Goal: Task Accomplishment & Management: Use online tool/utility

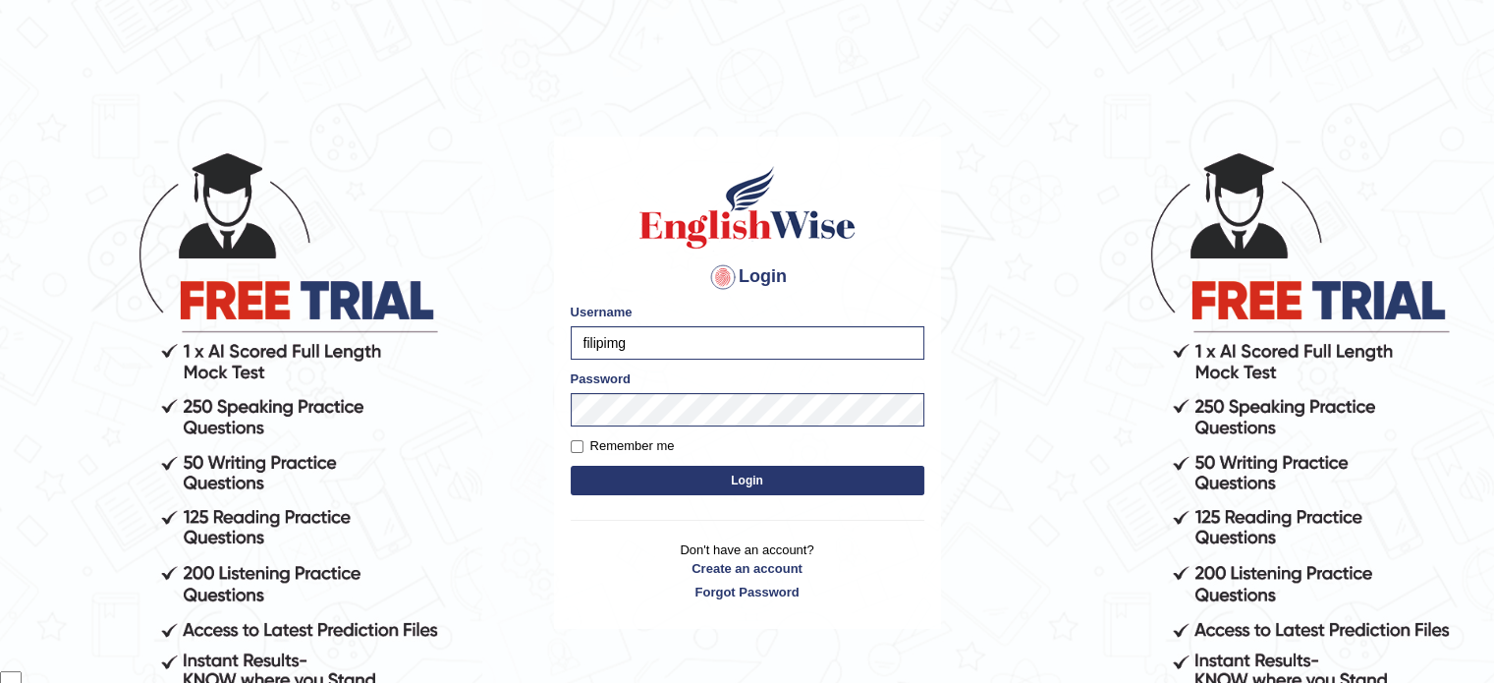
scroll to position [34668, 0]
click at [622, 443] on label "Remember me" at bounding box center [623, 446] width 104 height 20
click at [584, 443] on input "Remember me" at bounding box center [577, 446] width 13 height 13
checkbox input "true"
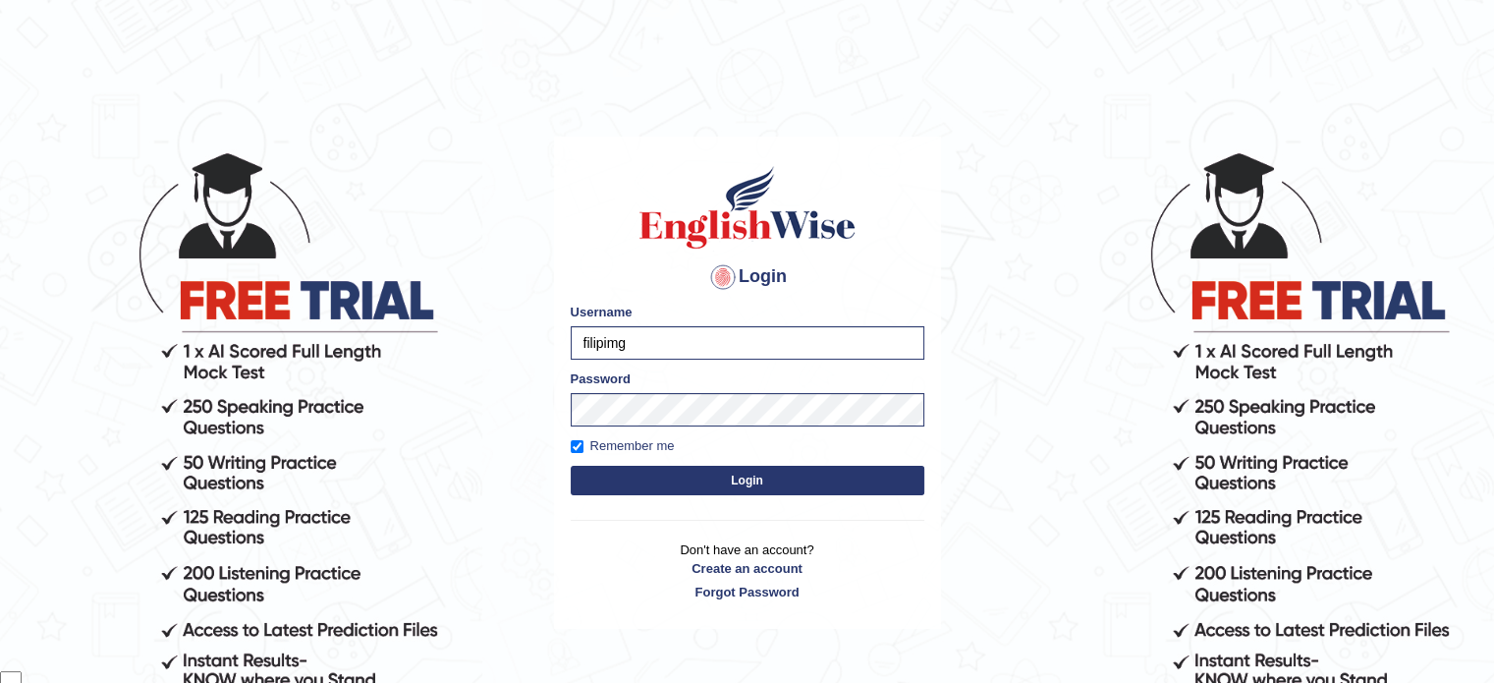
click at [754, 474] on button "Login" at bounding box center [748, 480] width 354 height 29
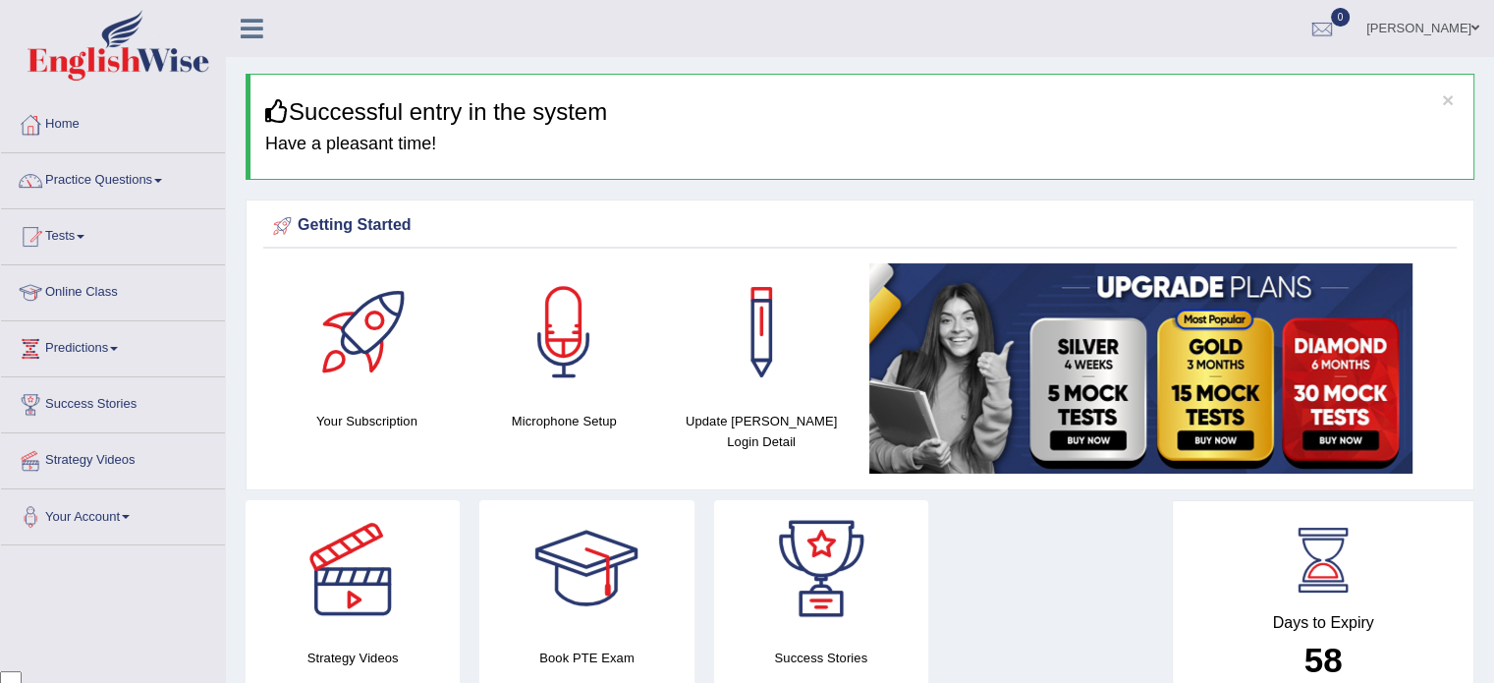
scroll to position [34668, 0]
click at [114, 181] on link "Practice Questions" at bounding box center [113, 177] width 224 height 49
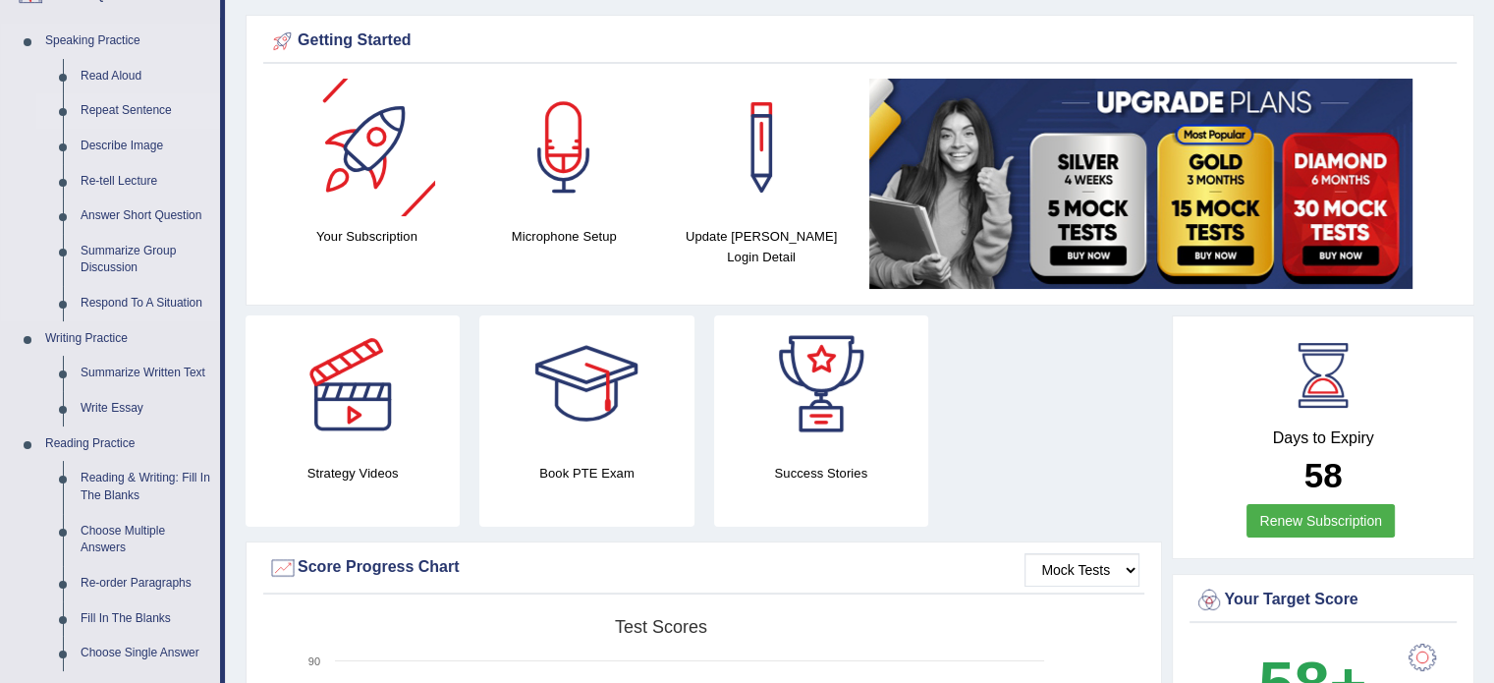
scroll to position [393, 0]
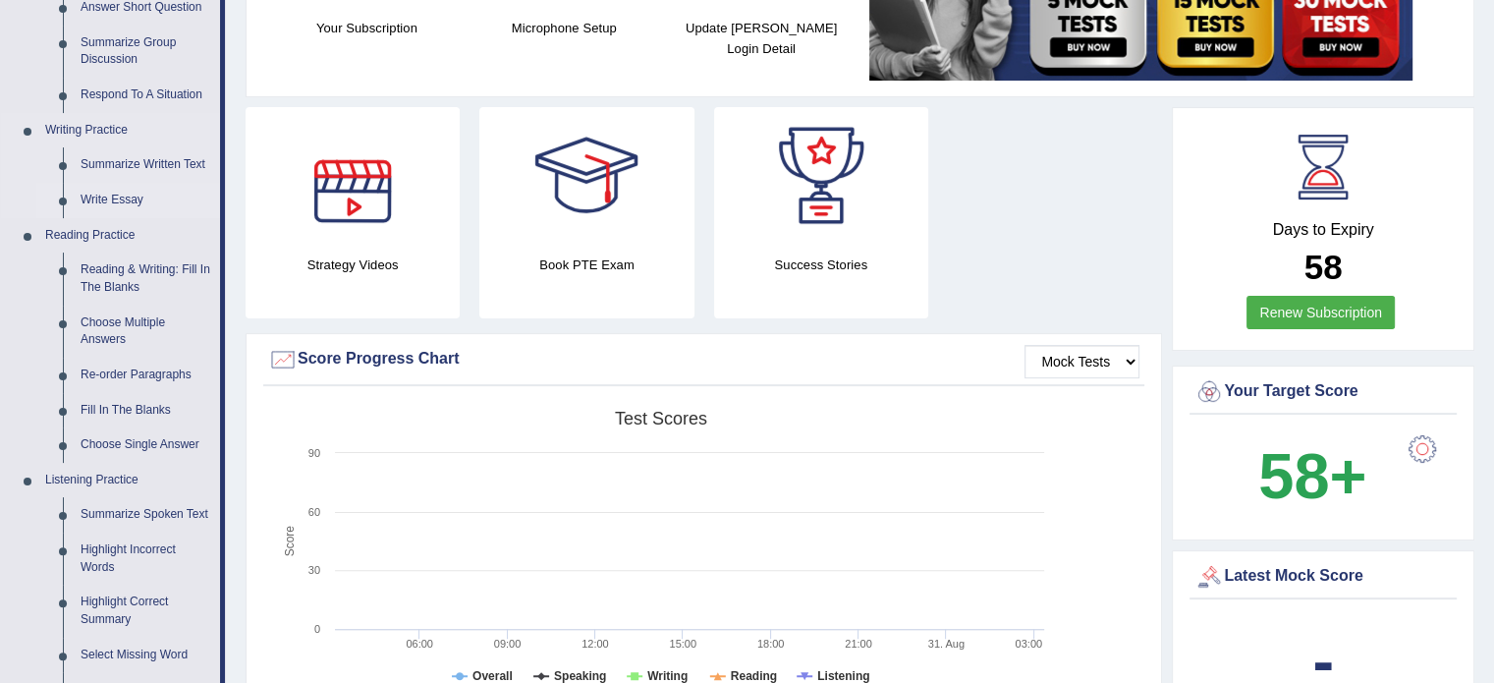
click at [159, 198] on link "Write Essay" at bounding box center [146, 200] width 148 height 35
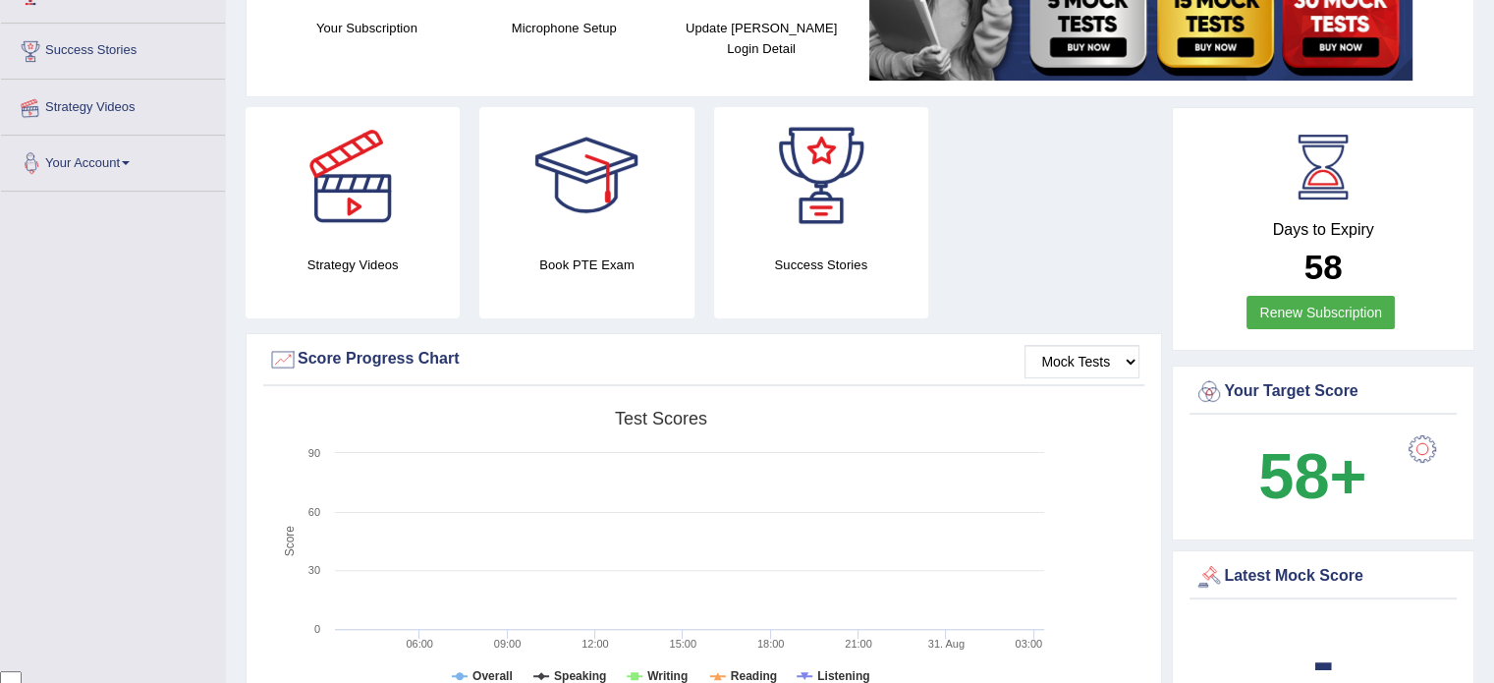
scroll to position [428, 0]
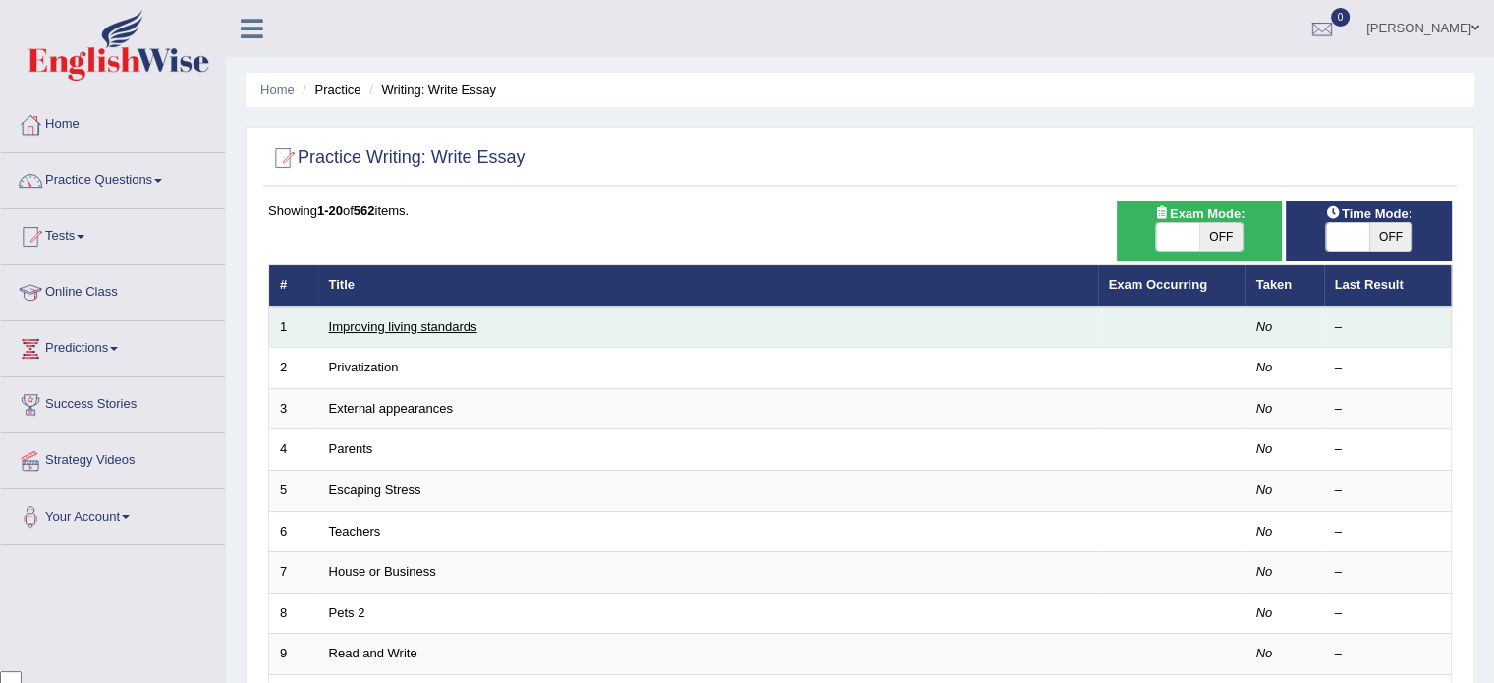
click at [456, 326] on link "Improving living standards" at bounding box center [403, 326] width 148 height 15
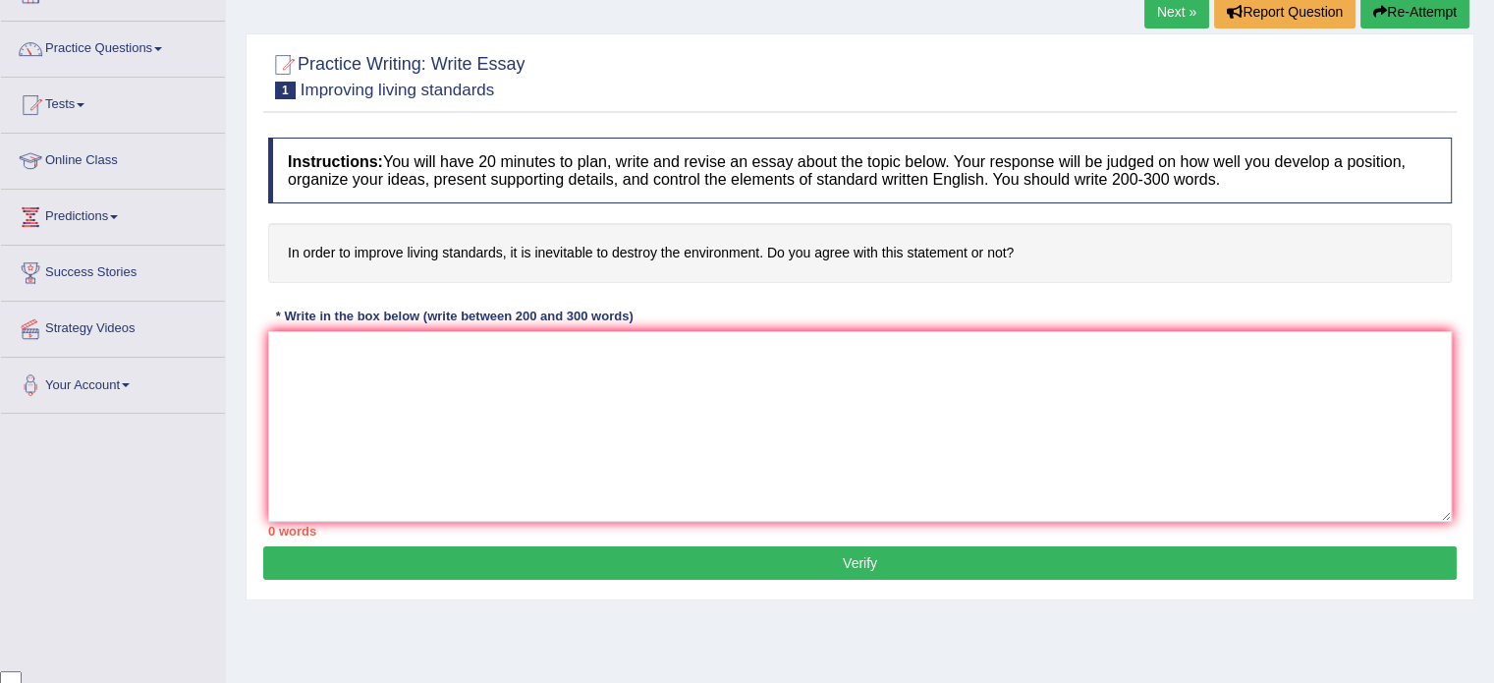
scroll to position [98, 0]
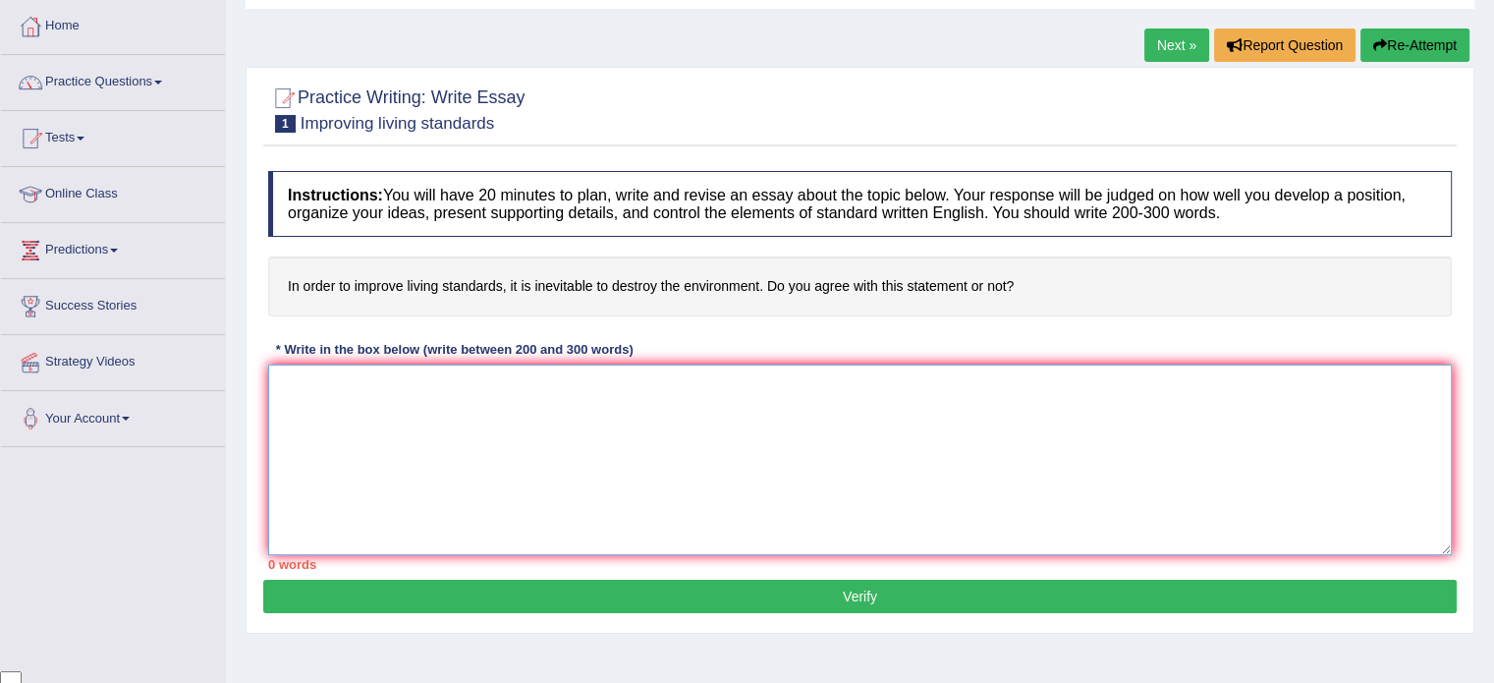
click at [814, 414] on textarea at bounding box center [860, 459] width 1184 height 191
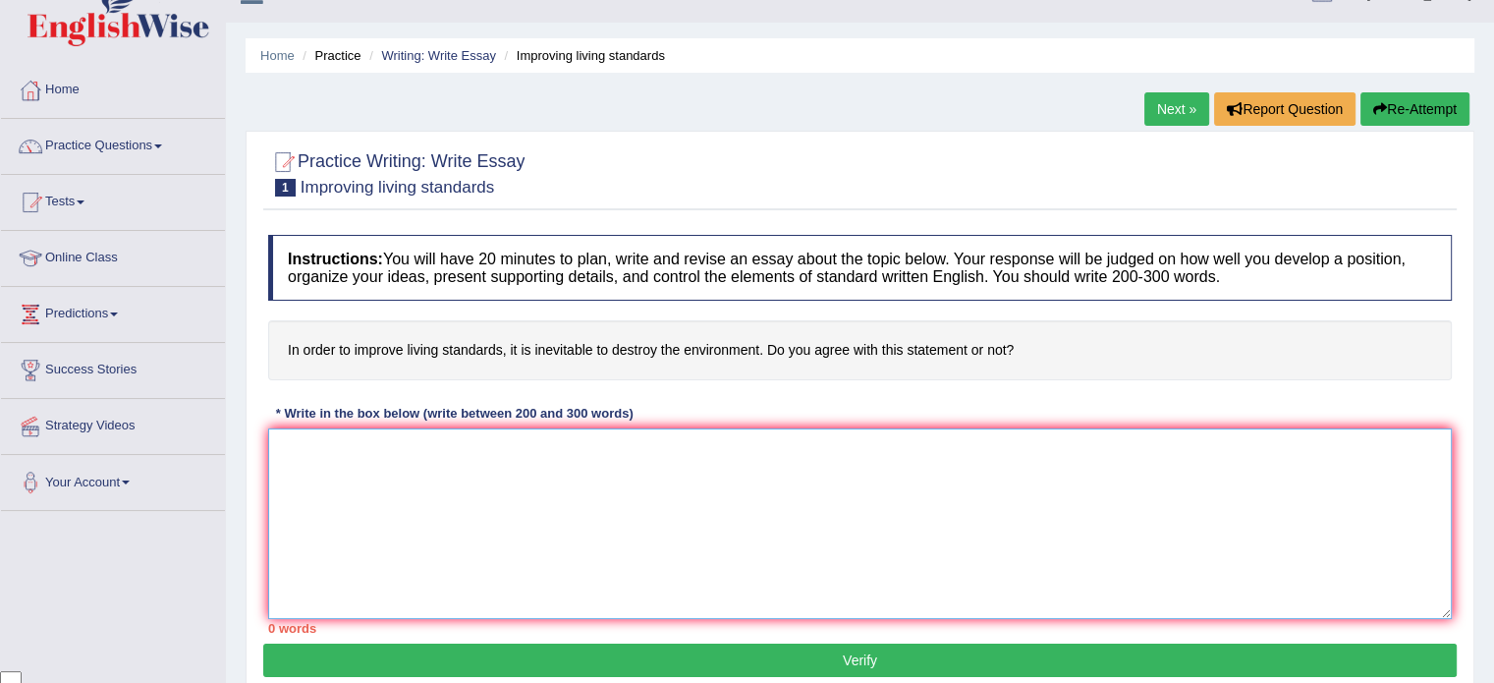
scroll to position [0, 0]
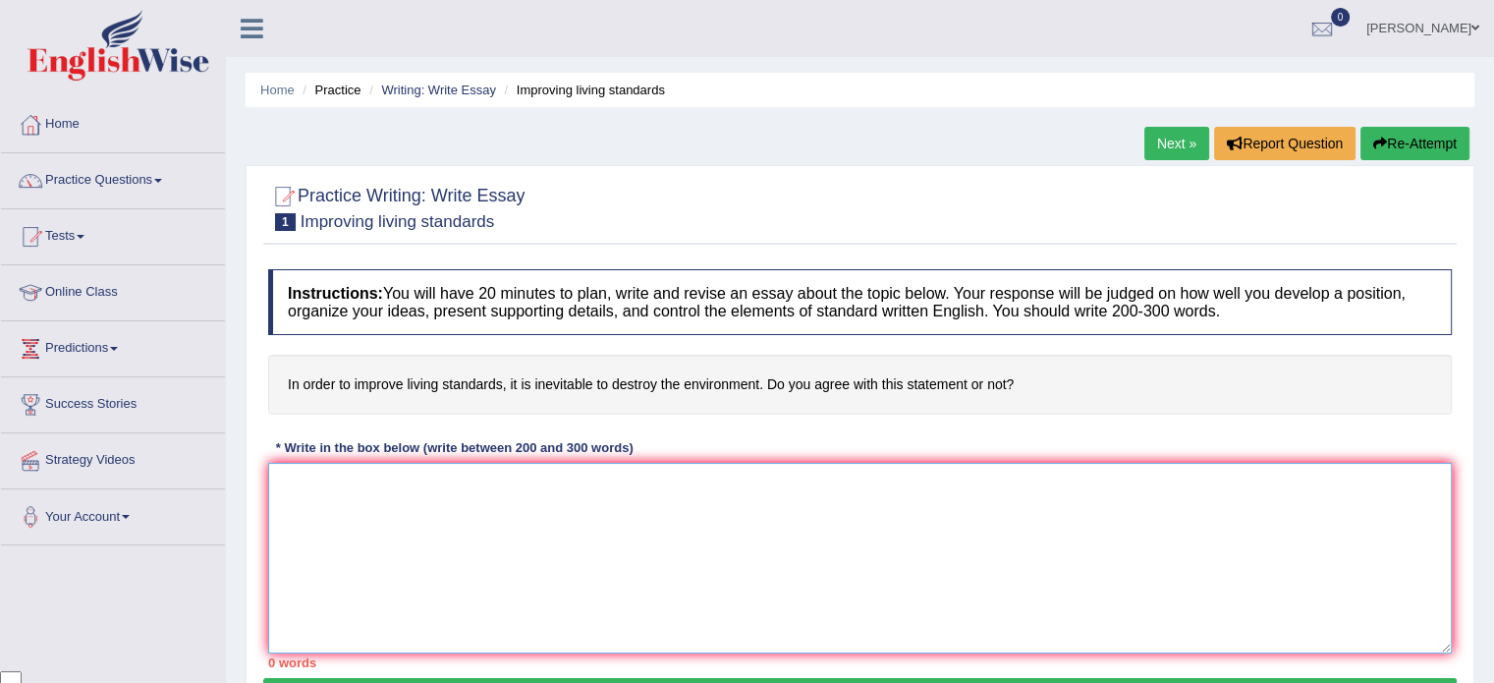
click at [422, 498] on textarea at bounding box center [860, 558] width 1184 height 191
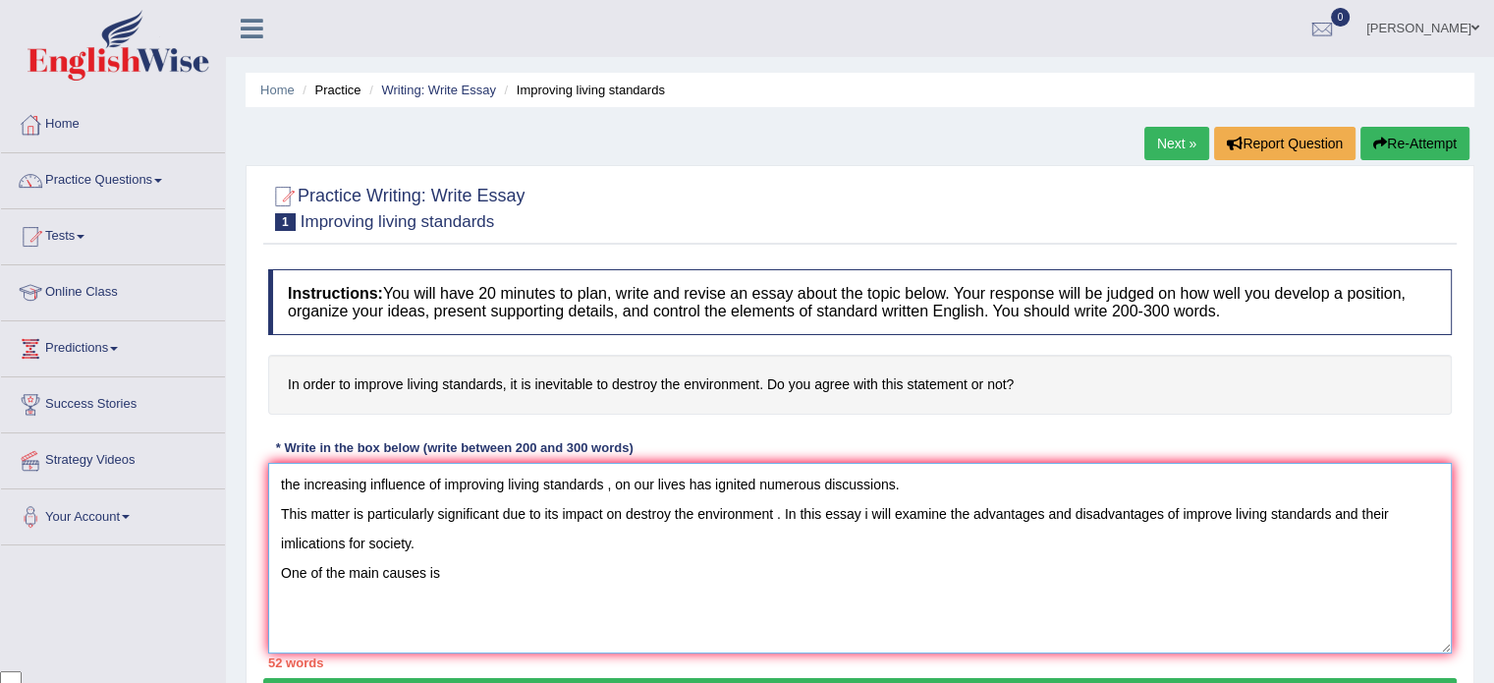
click at [472, 570] on textarea "the increasing influence of improving living standards , on our lives has ignit…" at bounding box center [860, 558] width 1184 height 191
click at [452, 572] on textarea "the increasing influence of improving living standards , on our lives has ignit…" at bounding box center [860, 558] width 1184 height 191
click at [443, 569] on textarea "the increasing influence of improving living standards , on our lives has ignit…" at bounding box center [860, 558] width 1184 height 191
click at [527, 577] on textarea "the increasing influence of improving living standards , on our lives has ignit…" at bounding box center [860, 558] width 1184 height 191
type textarea "the increasing influence of improving living standards , on our lives has ignit…"
